Goal: Manage account settings

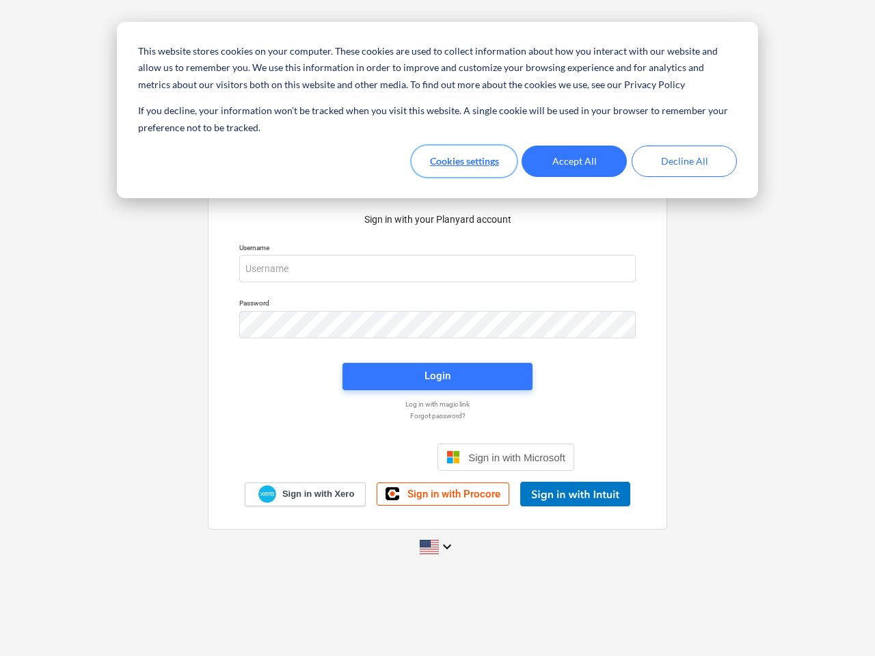
click at [464, 161] on button "Cookies settings" at bounding box center [464, 161] width 105 height 31
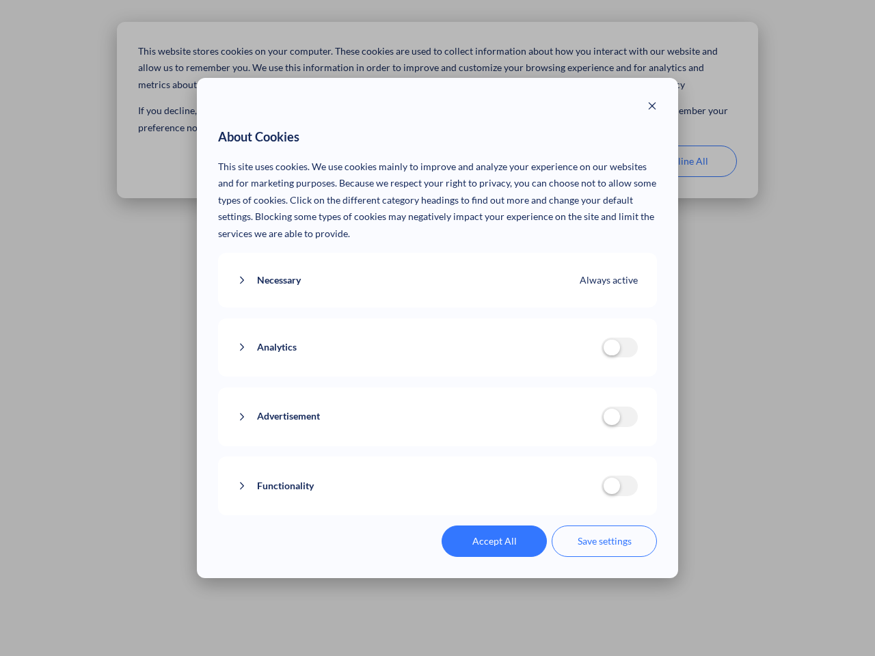
click at [574, 161] on p "This site uses cookies. We use cookies mainly to improve and analyze your exper…" at bounding box center [438, 201] width 440 height 84
click at [684, 161] on div "About Cookies This site uses cookies. We use cookies mainly to improve and anal…" at bounding box center [437, 328] width 875 height 656
click at [438, 269] on div "Necessary Always active These cookies are necessary for the website to function…" at bounding box center [438, 280] width 440 height 55
click at [438, 325] on div "Analytics analytics cookies disallowed These cookies help us to understand how …" at bounding box center [438, 348] width 440 height 59
click at [438, 377] on div "Analytics analytics cookies disallowed These cookies help us to understand how …" at bounding box center [438, 348] width 440 height 59
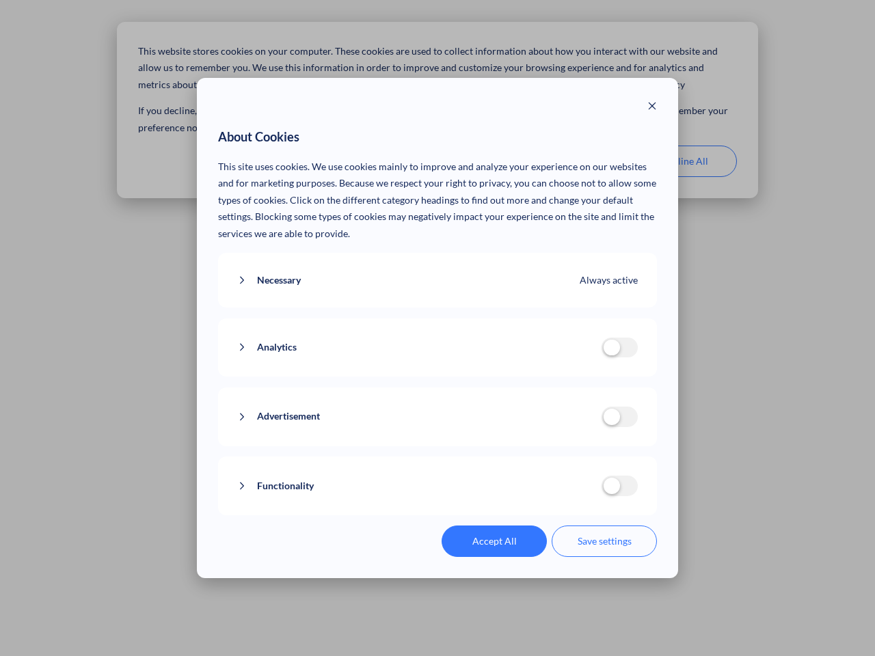
click at [506, 457] on div "Functionality functionality cookies disallowed We use a set of cookies that are…" at bounding box center [438, 486] width 440 height 59
click at [575, 494] on button "Functionality" at bounding box center [419, 486] width 364 height 17
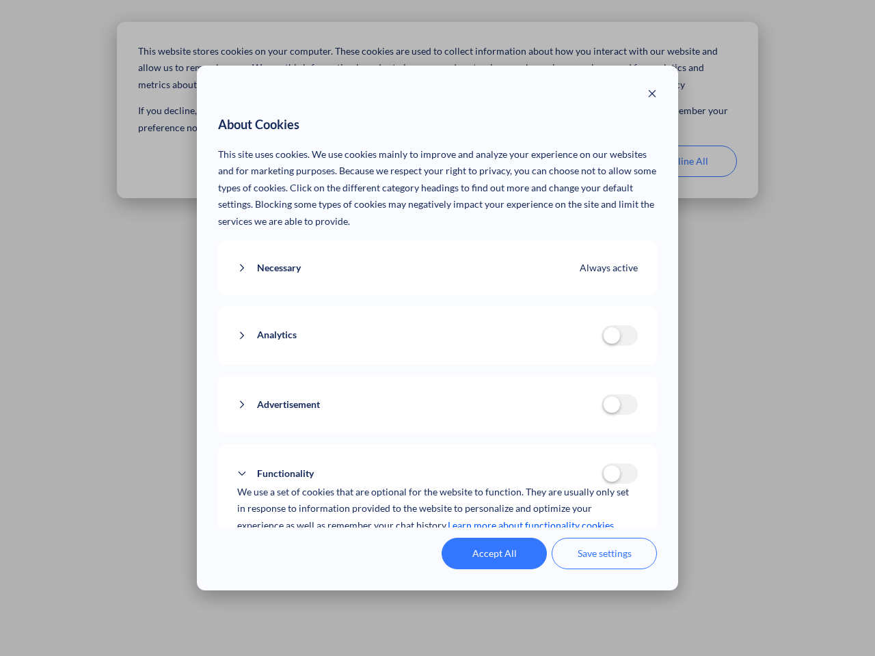
click at [438, 547] on div "Accept All Save settings" at bounding box center [438, 553] width 440 height 31
